Goal: Task Accomplishment & Management: Manage account settings

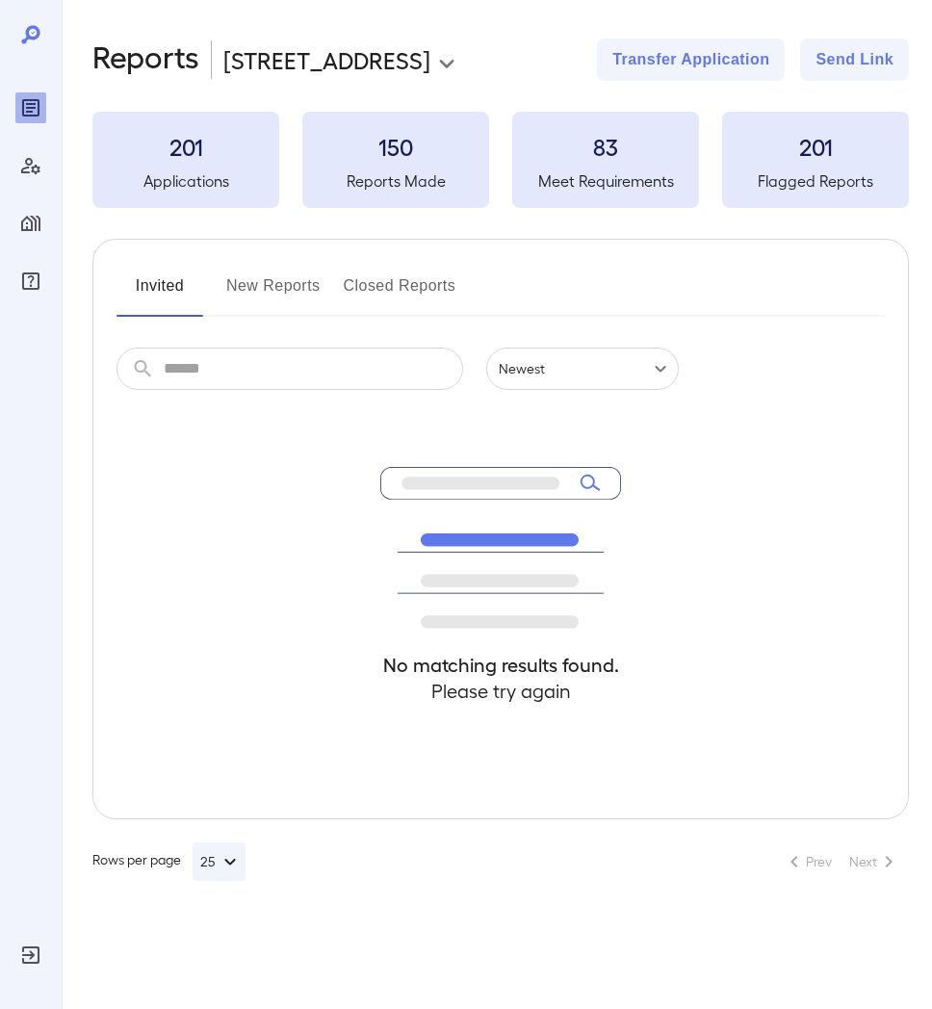
click at [27, 223] on icon "Manage Properties" at bounding box center [30, 223] width 19 height 15
click at [29, 104] on icon "Reports" at bounding box center [31, 108] width 10 height 10
click at [29, 232] on icon "Manage Properties" at bounding box center [30, 223] width 23 height 23
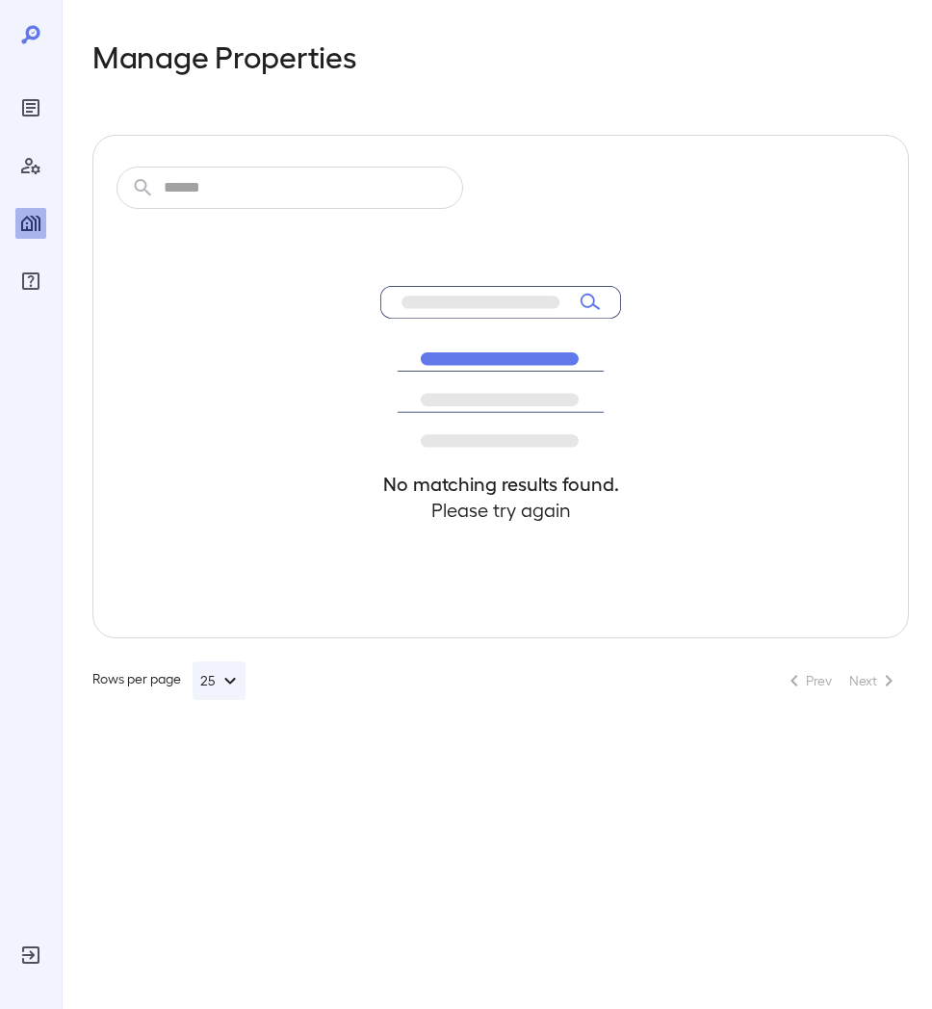
click at [27, 961] on icon "Log Out" at bounding box center [30, 954] width 17 height 17
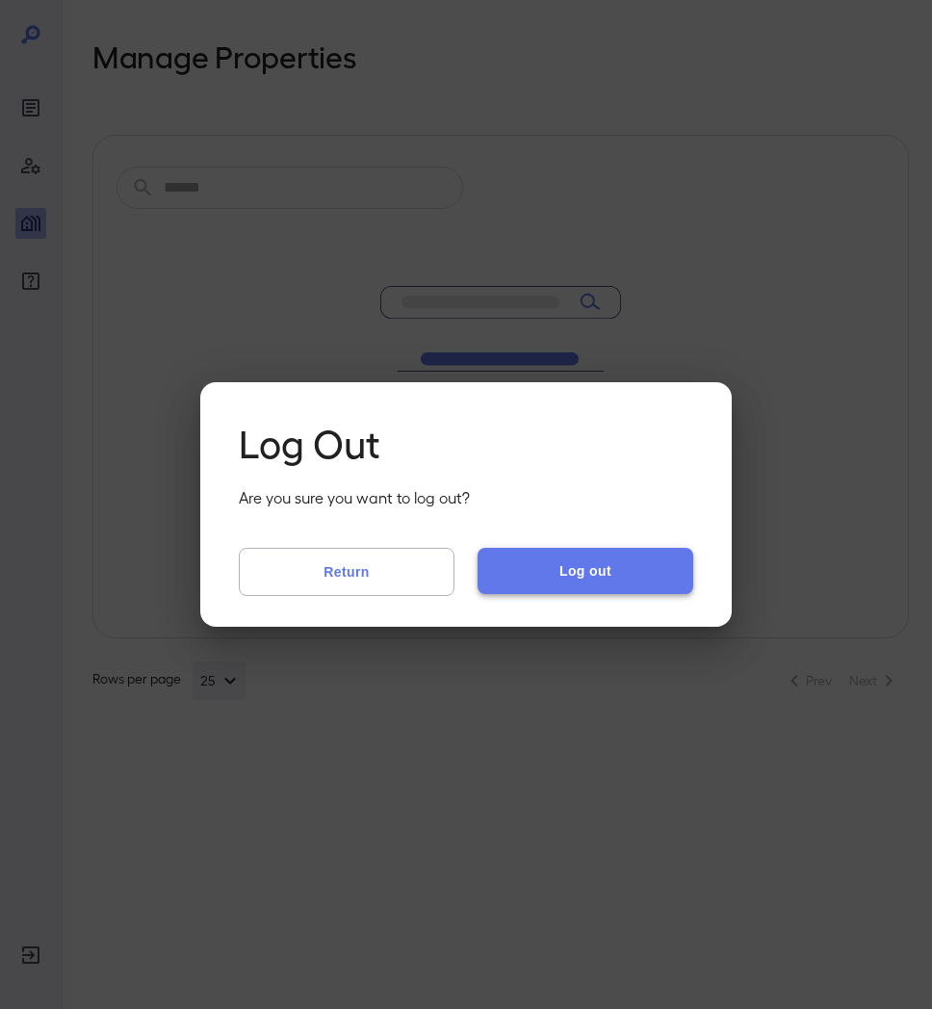
click at [579, 569] on button "Log out" at bounding box center [585, 571] width 216 height 46
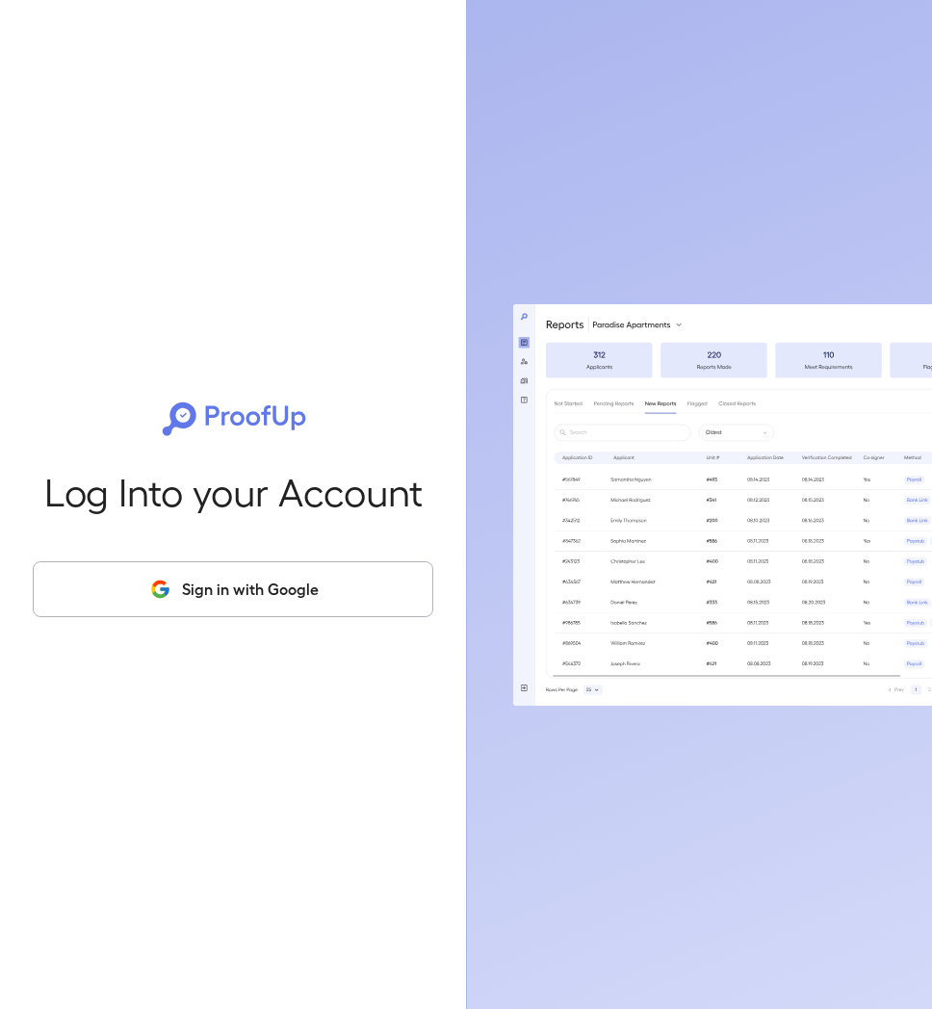
click at [271, 581] on button "Sign in with Google" at bounding box center [233, 589] width 400 height 56
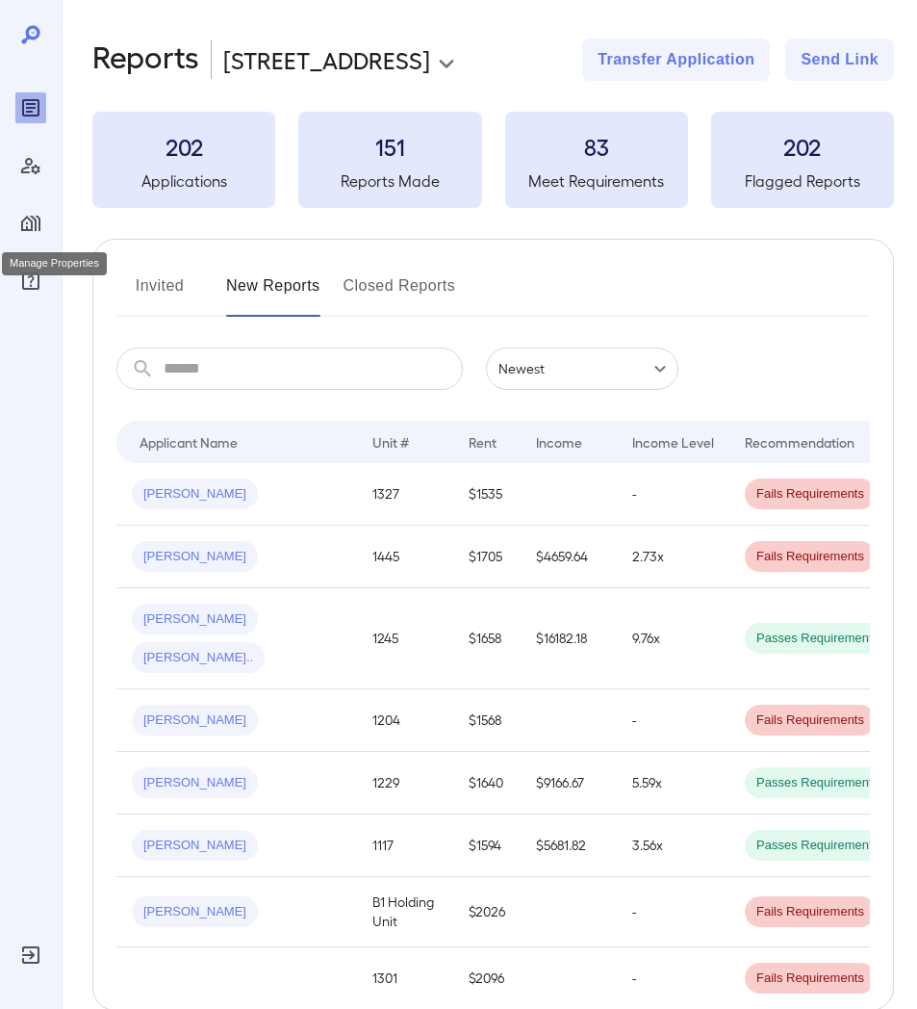
click at [32, 218] on icon "Manage Properties" at bounding box center [30, 223] width 23 height 23
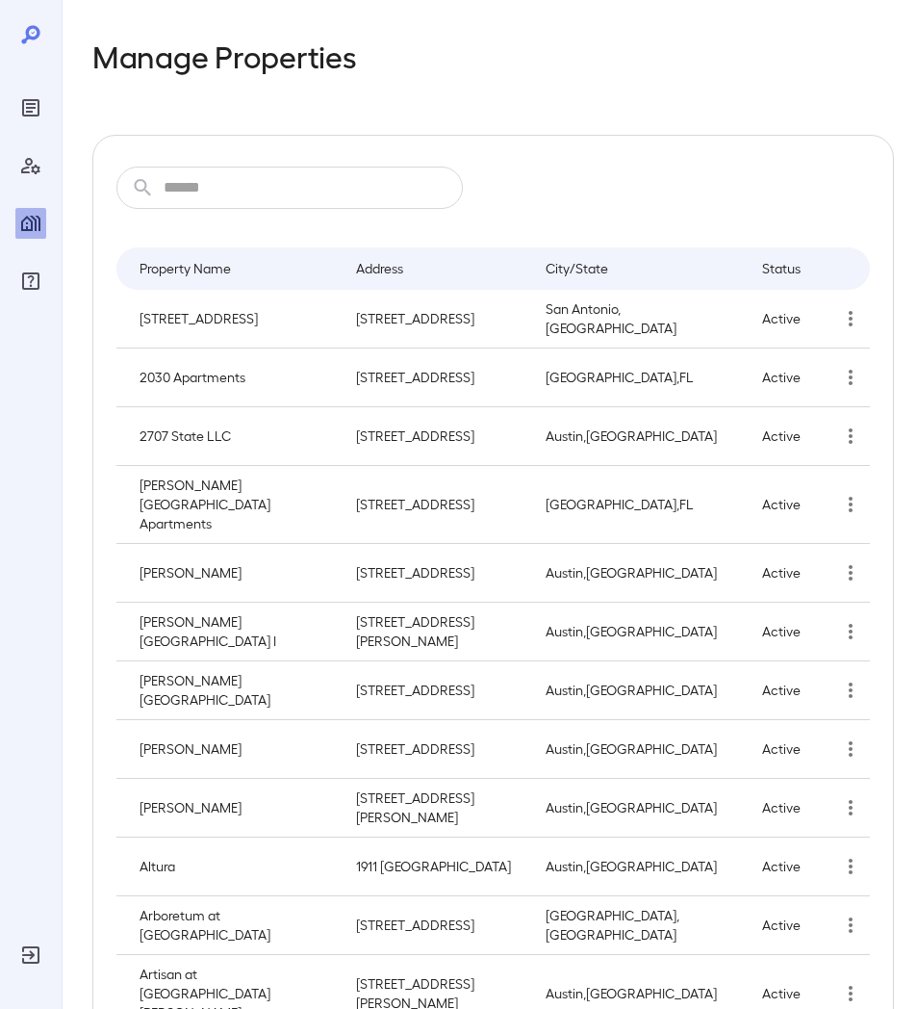
click at [310, 162] on div "​ ​ Property Name Address City/State Status 120 Ninth Street 120 9th Street San…" at bounding box center [493, 965] width 802 height 1661
click at [307, 187] on input "text" at bounding box center [313, 187] width 299 height 42
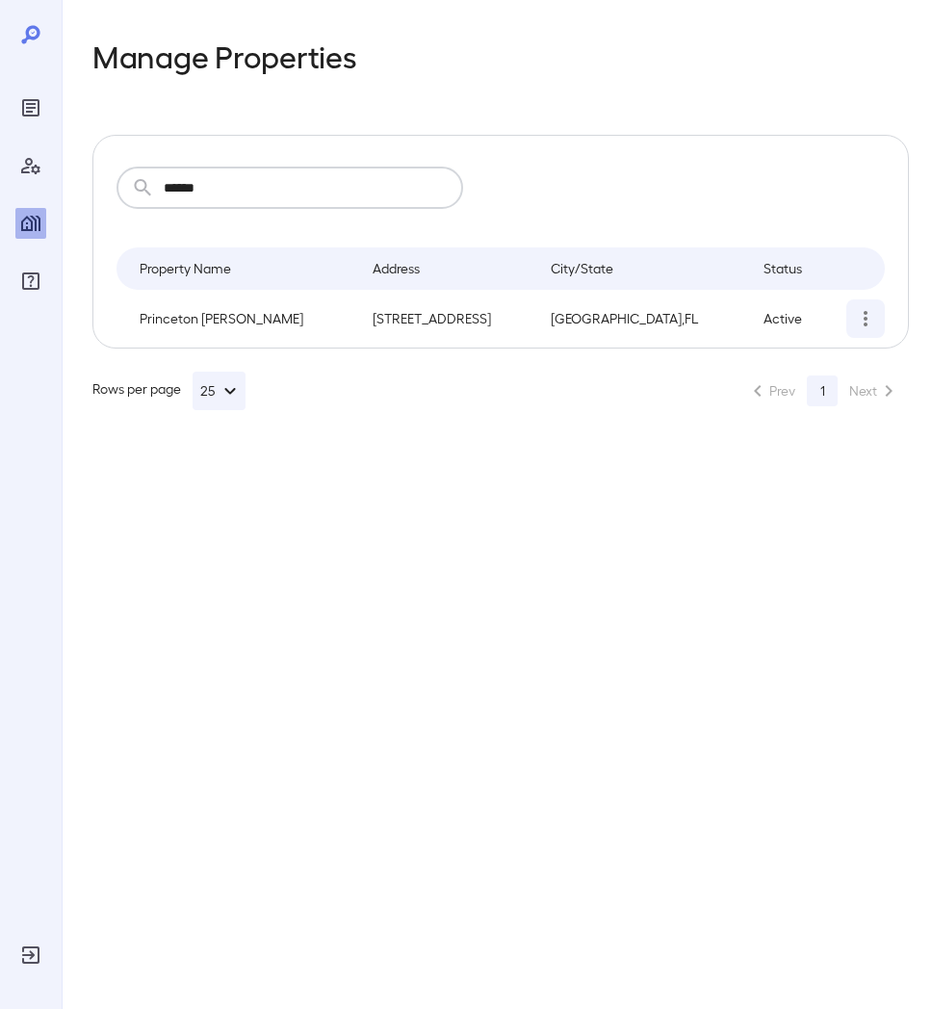
type input "******"
click at [863, 307] on icon "simple table" at bounding box center [865, 318] width 23 height 23
click at [793, 369] on p "Edit Property" at bounding box center [813, 363] width 76 height 19
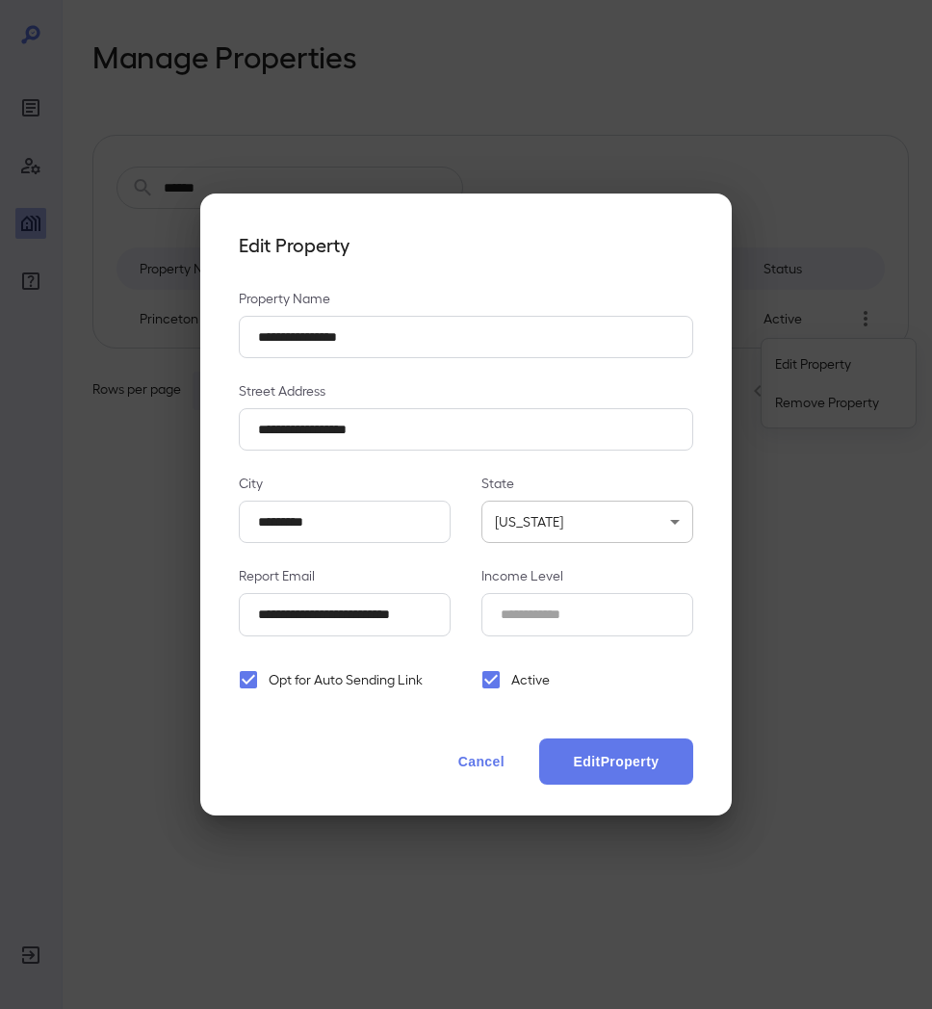
click at [557, 631] on Level_id "*" at bounding box center [587, 614] width 212 height 42
type Level_id "***"
click at [660, 767] on button "Edit Property" at bounding box center [616, 761] width 154 height 46
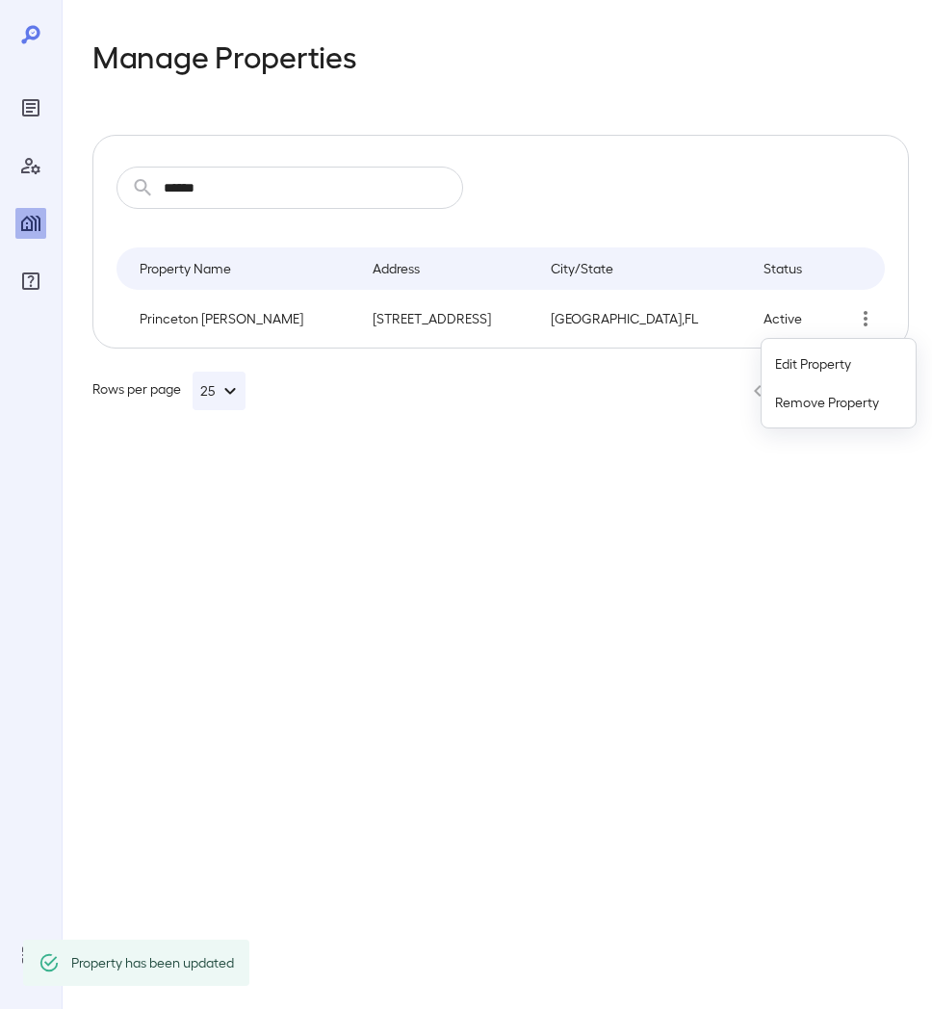
click at [42, 95] on div at bounding box center [466, 504] width 932 height 1009
